Goal: Navigation & Orientation: Find specific page/section

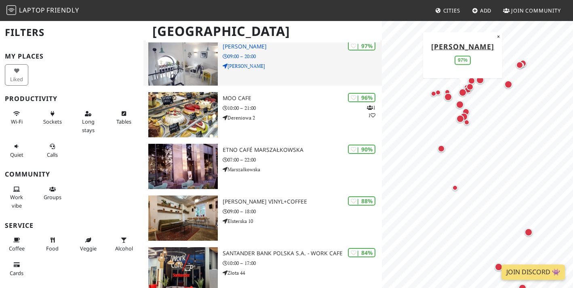
scroll to position [127, 0]
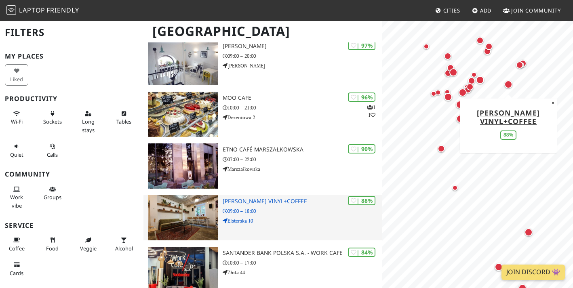
click at [263, 198] on h3 "[PERSON_NAME] Vinyl+Coffee" at bounding box center [302, 201] width 159 height 7
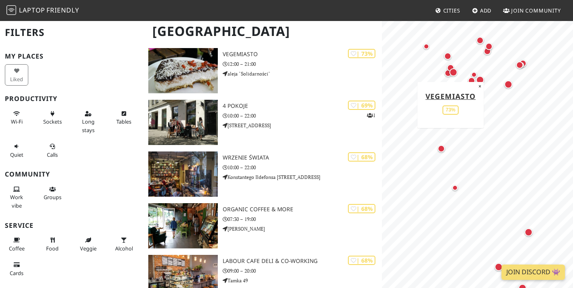
scroll to position [896, 0]
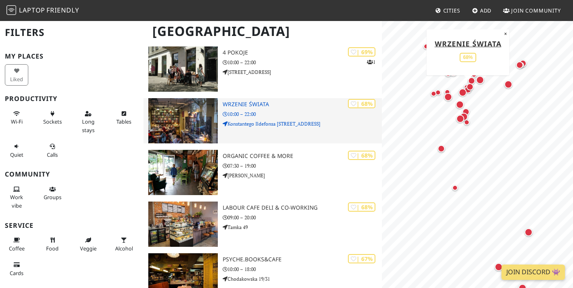
click at [246, 101] on h3 "Wrzenie Świata" at bounding box center [302, 104] width 159 height 7
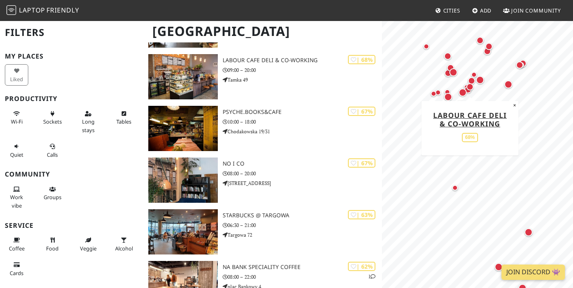
scroll to position [1044, 0]
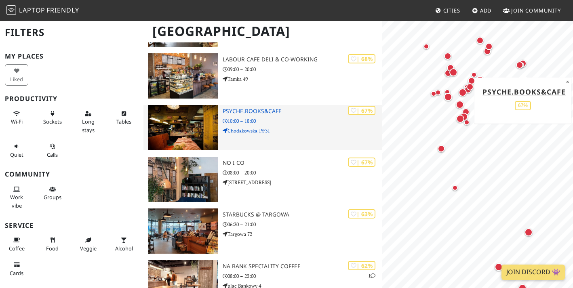
click at [246, 108] on h3 "Psyche.Books&Cafe" at bounding box center [302, 111] width 159 height 7
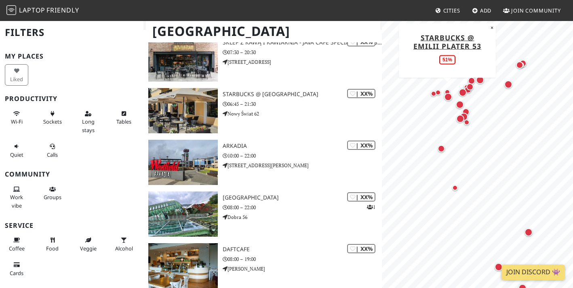
scroll to position [1575, 0]
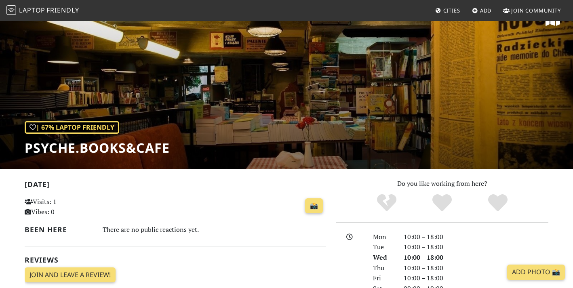
scroll to position [20, 0]
